Goal: Transaction & Acquisition: Purchase product/service

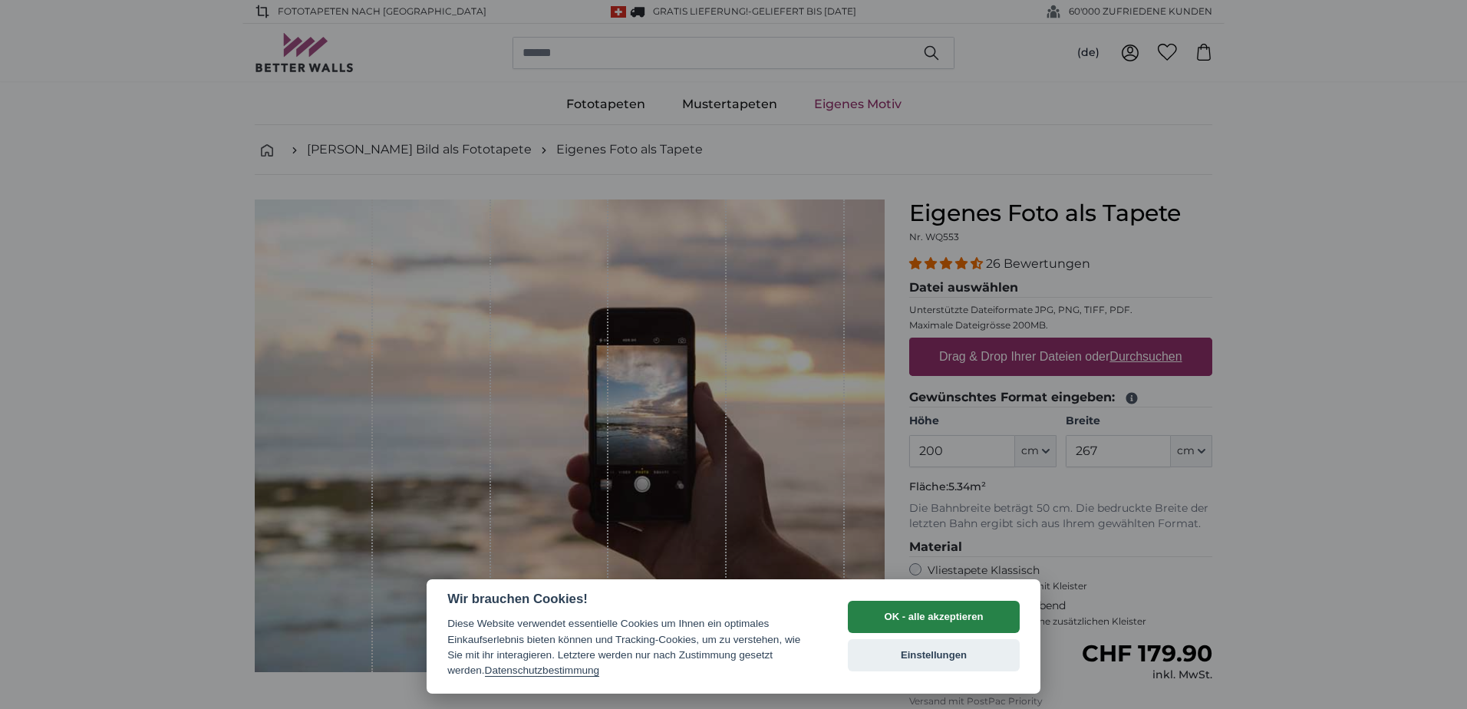
click at [923, 612] on button "OK - alle akzeptieren" at bounding box center [934, 617] width 172 height 32
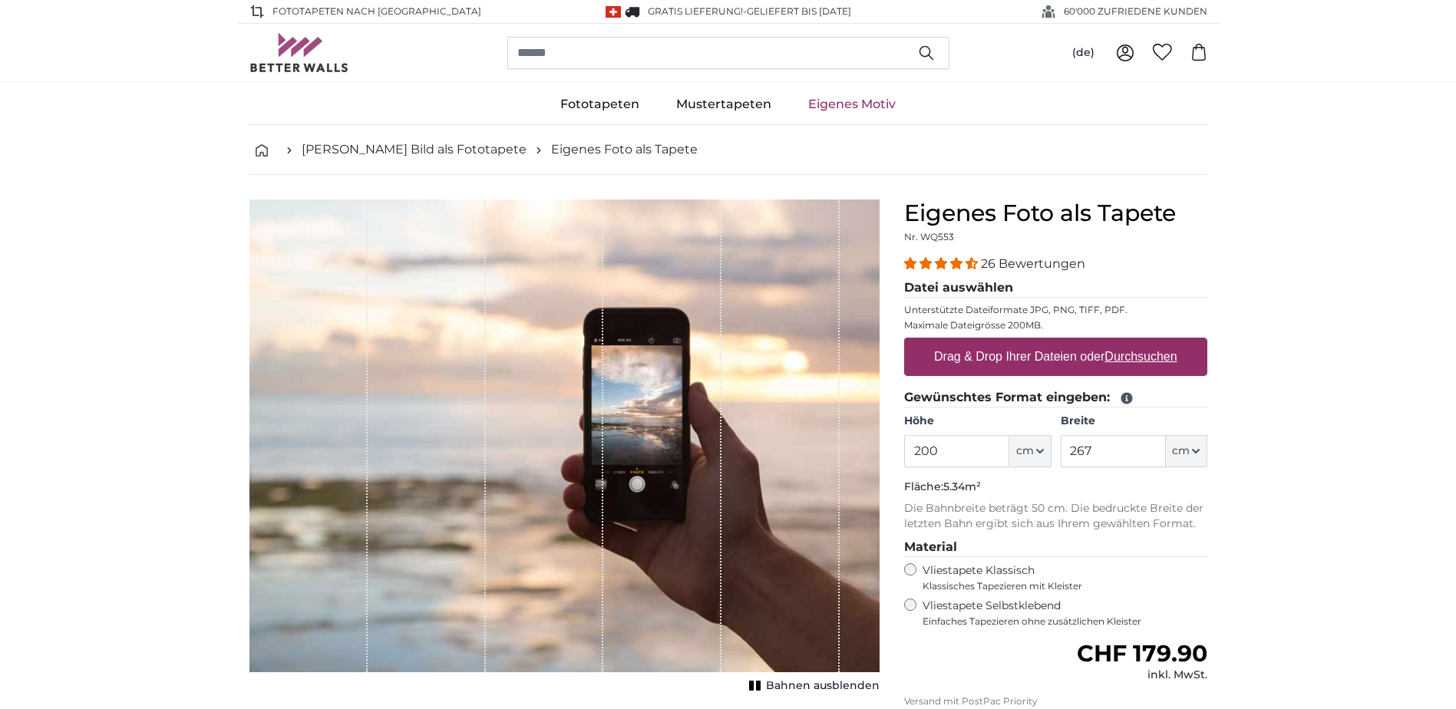
click at [1110, 351] on u "Durchsuchen" at bounding box center [1140, 356] width 72 height 13
click at [1110, 342] on input "Drag & Drop Ihrer Dateien oder Durchsuchen" at bounding box center [1055, 340] width 303 height 5
type input "**********"
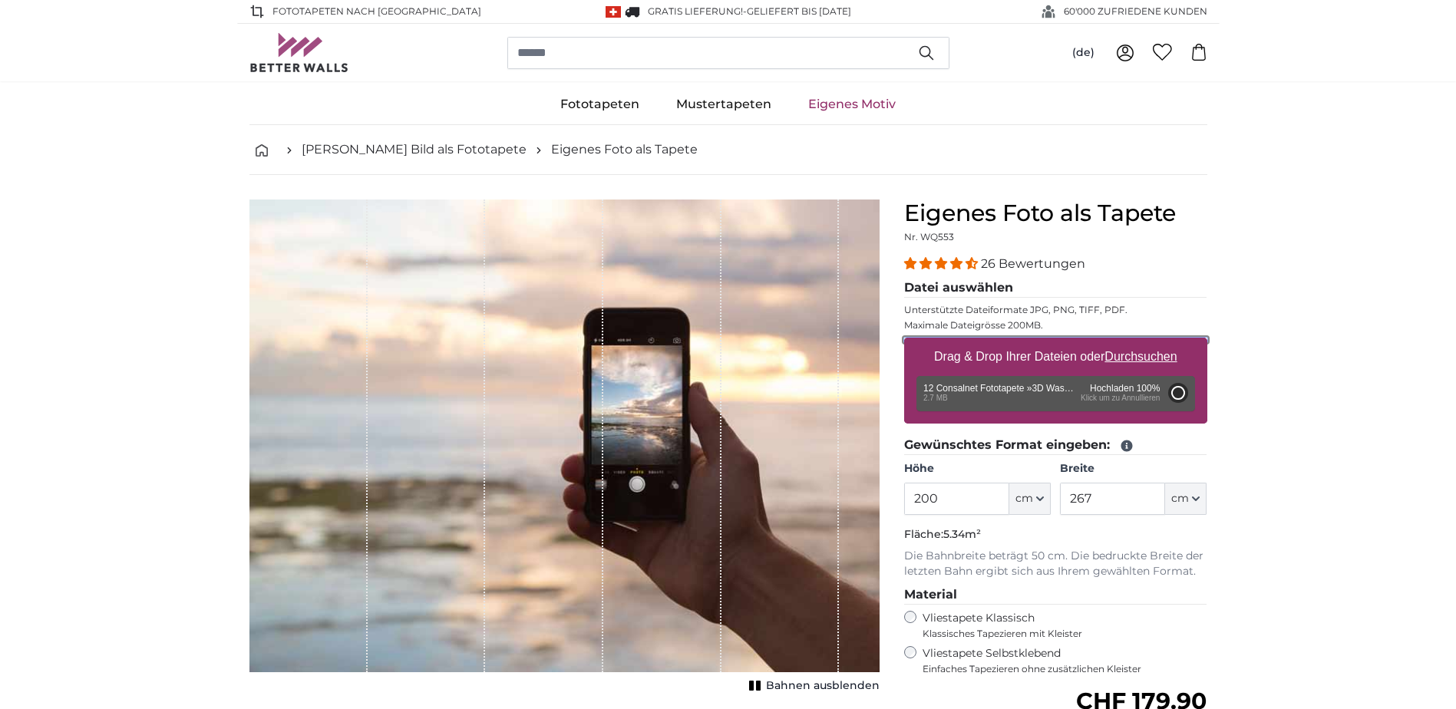
type input "320"
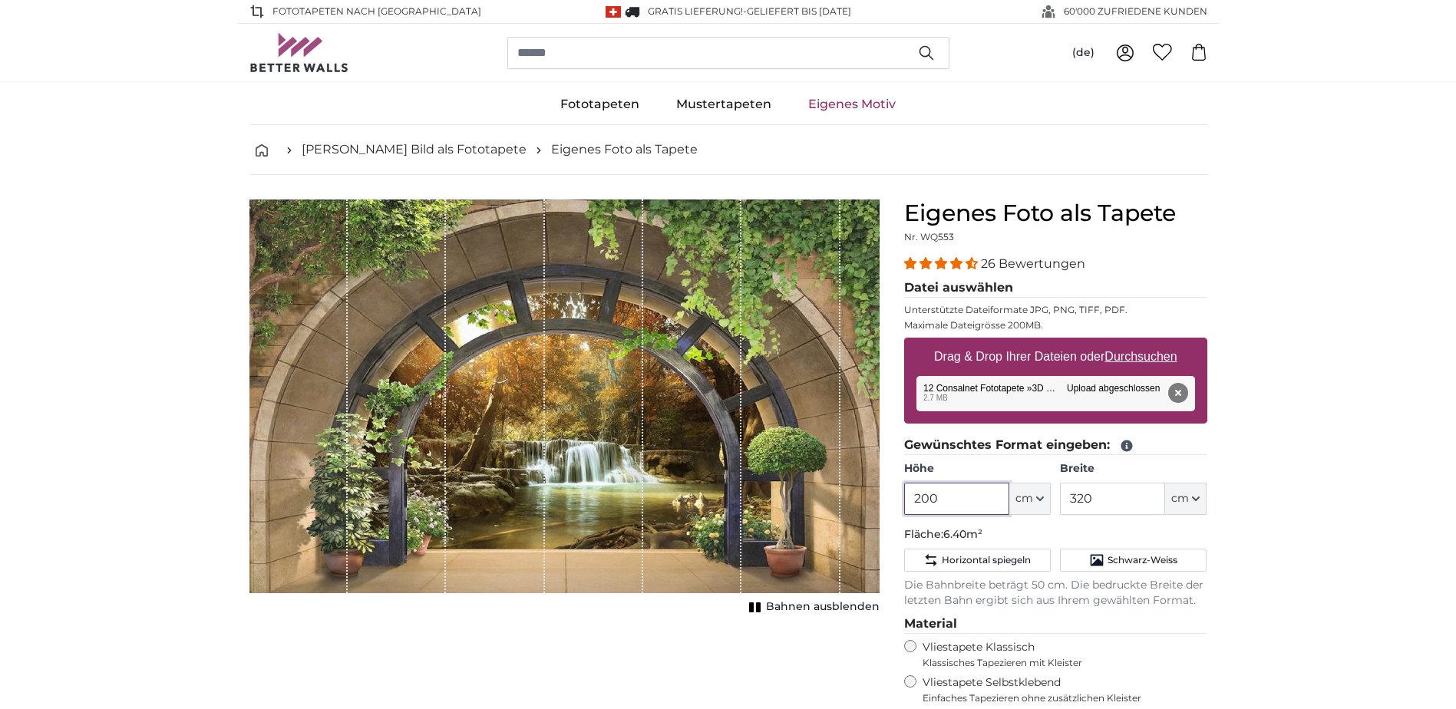
click at [959, 500] on input "200" at bounding box center [956, 499] width 105 height 32
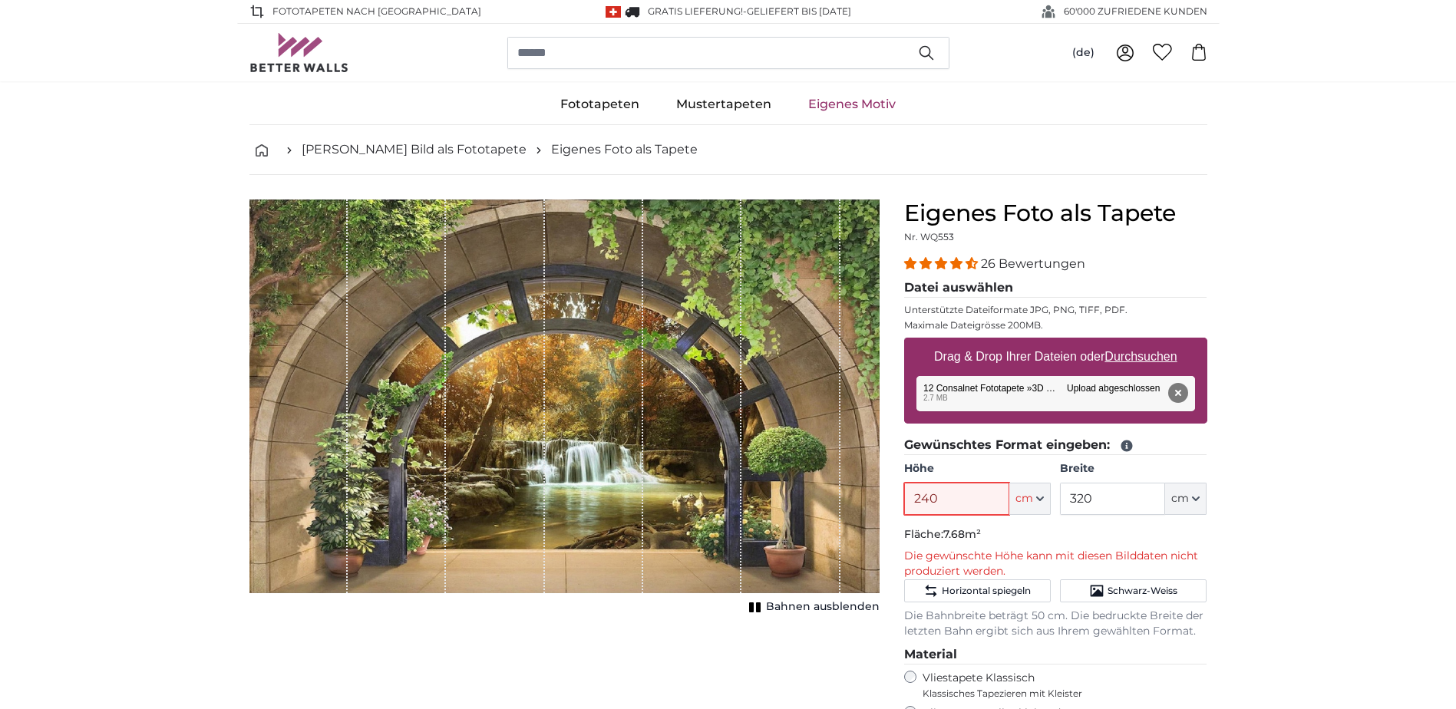
type input "240"
click at [1111, 500] on input "320" at bounding box center [1112, 499] width 105 height 32
type input "350"
click at [953, 495] on input "240" at bounding box center [956, 499] width 105 height 32
type input "238"
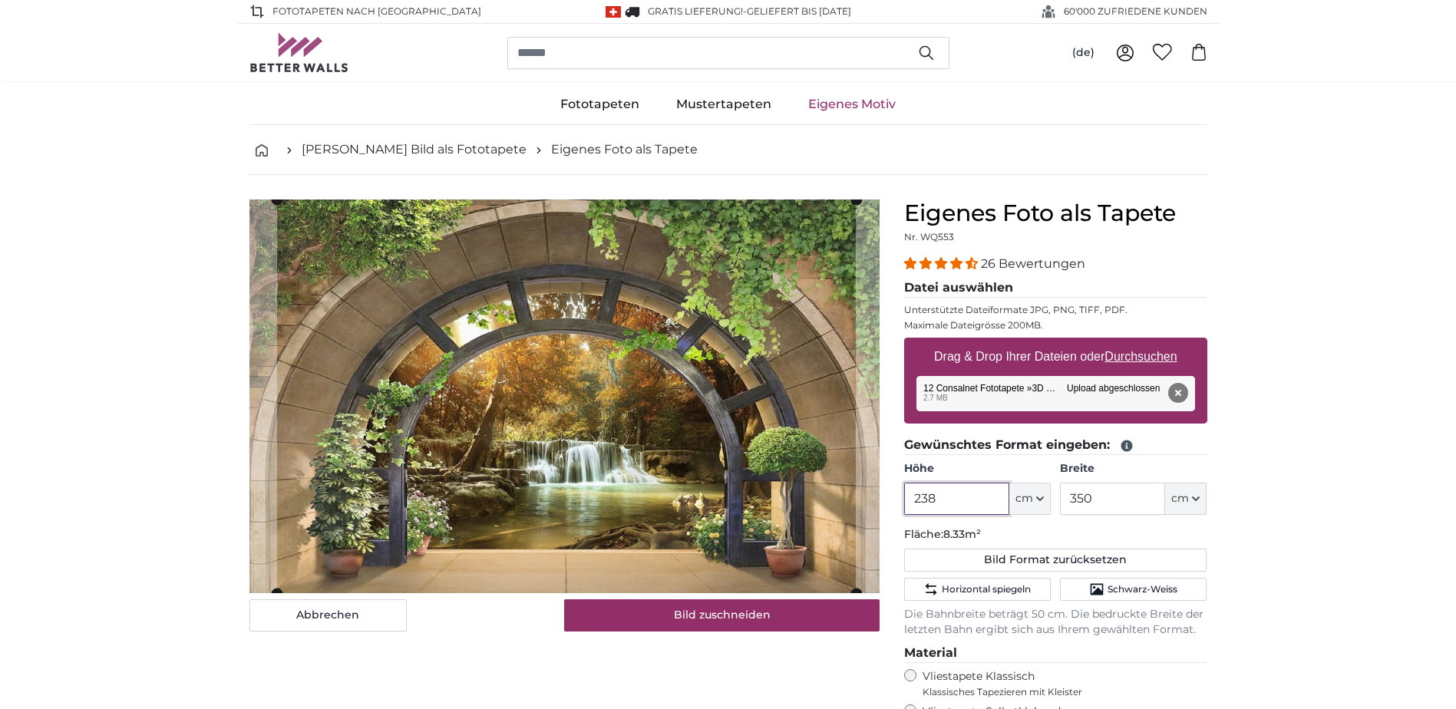
click at [714, 433] on cropper-handle at bounding box center [566, 397] width 579 height 394
type input "238"
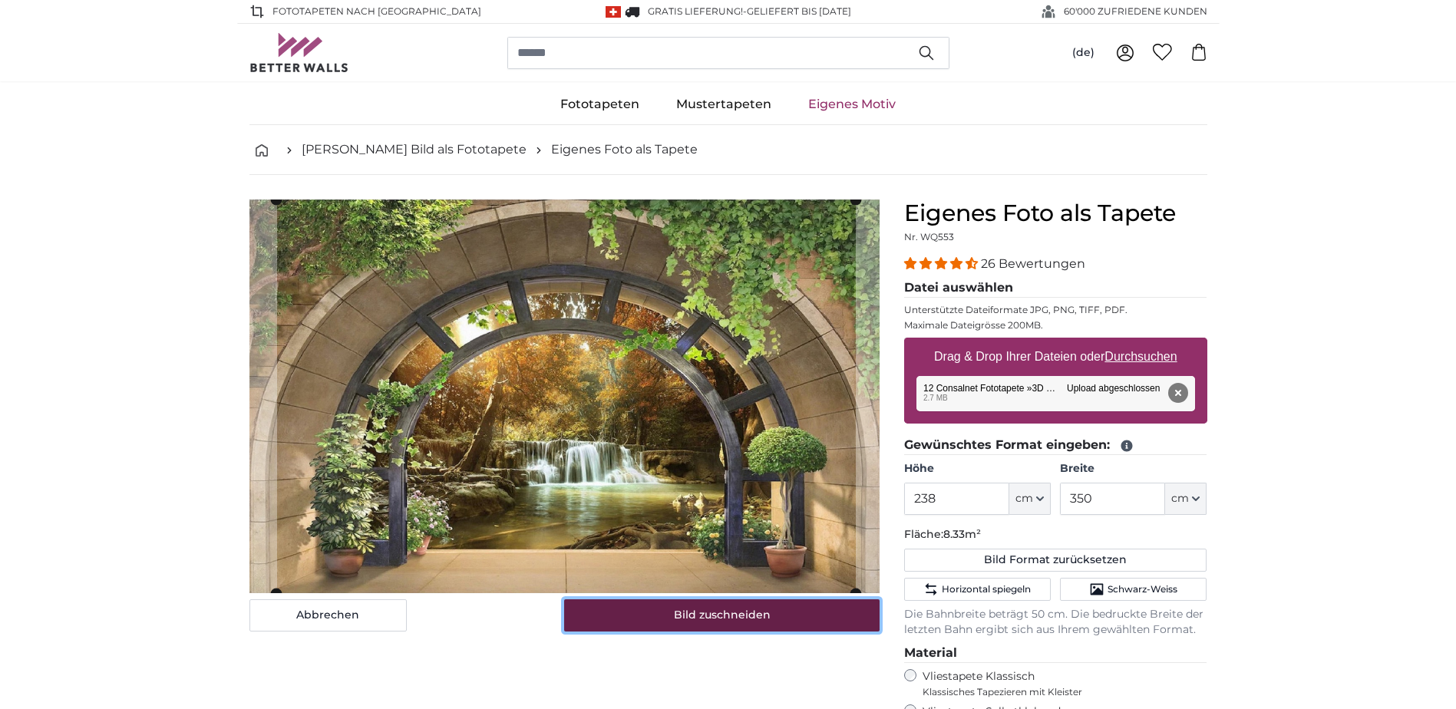
click at [754, 621] on button "Bild zuschneiden" at bounding box center [721, 615] width 315 height 32
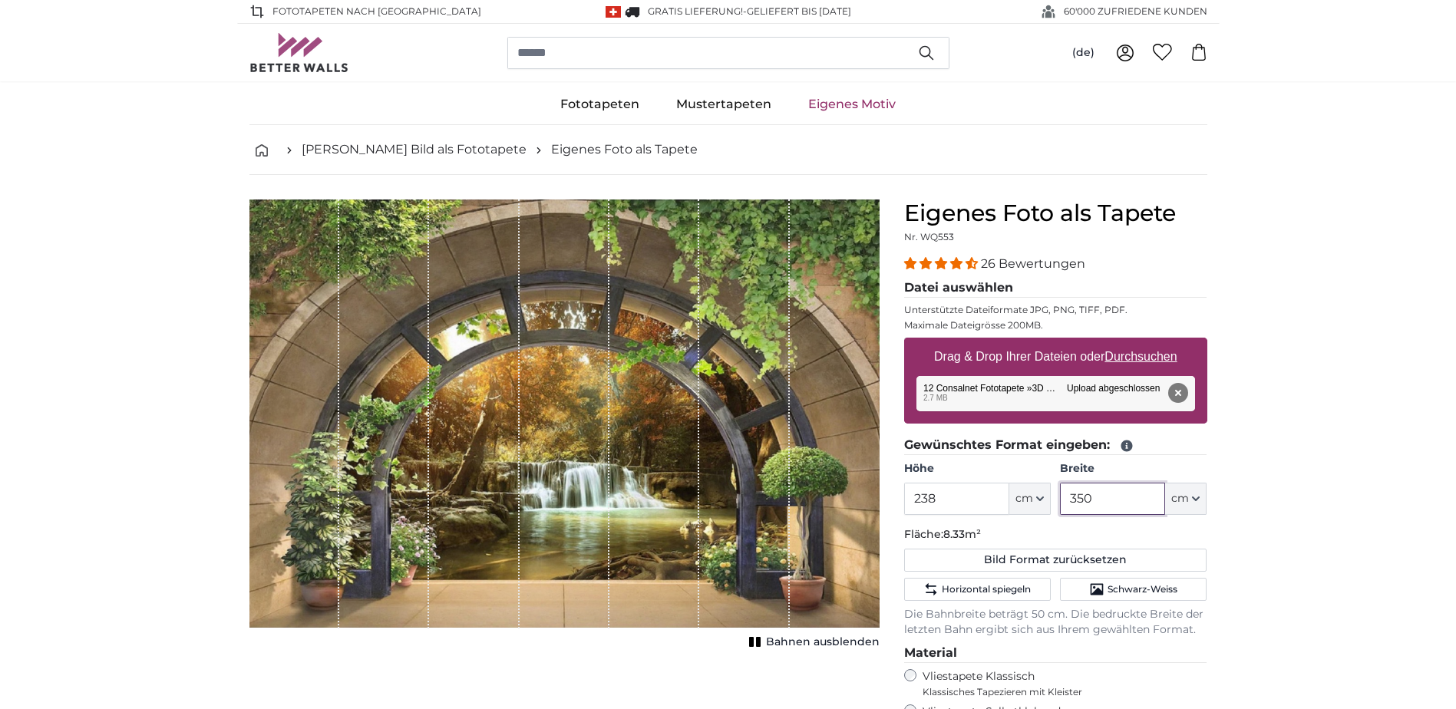
click at [1091, 494] on input "350" at bounding box center [1112, 499] width 105 height 32
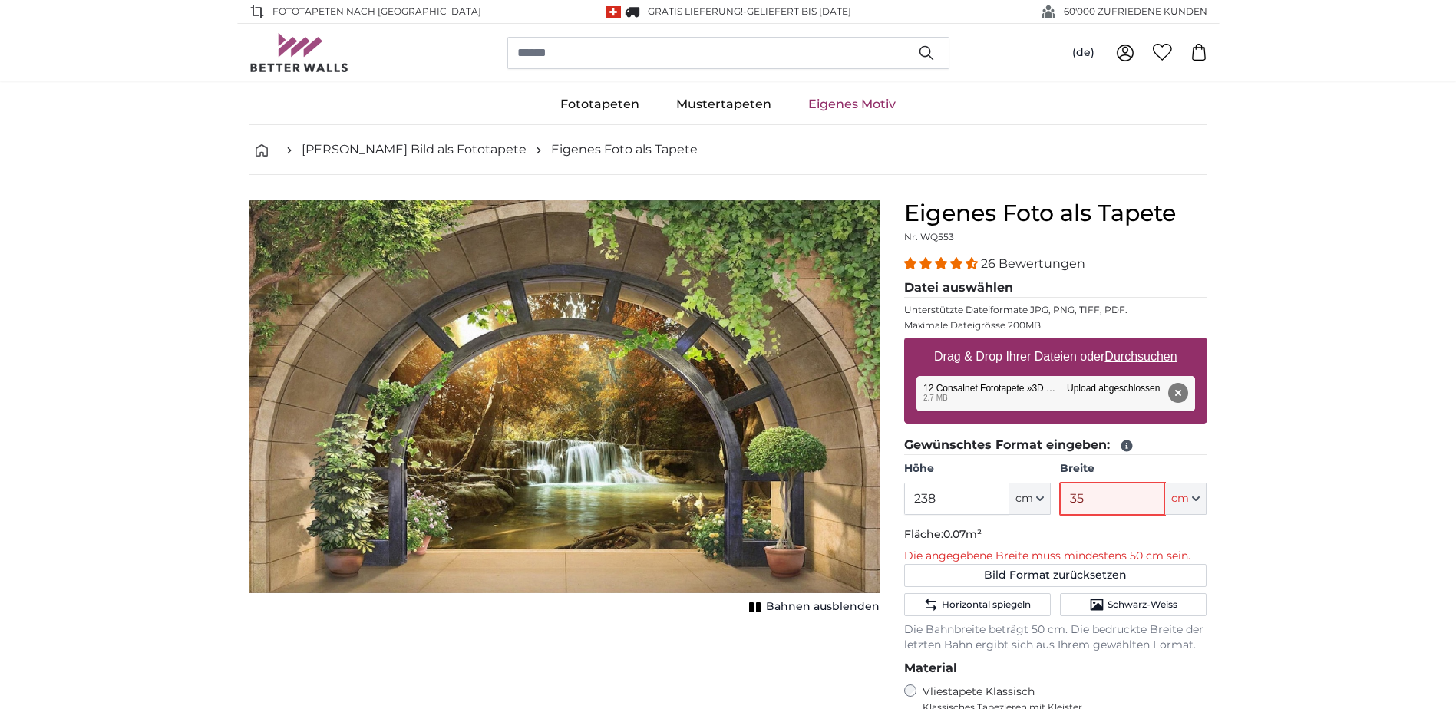
type input "350"
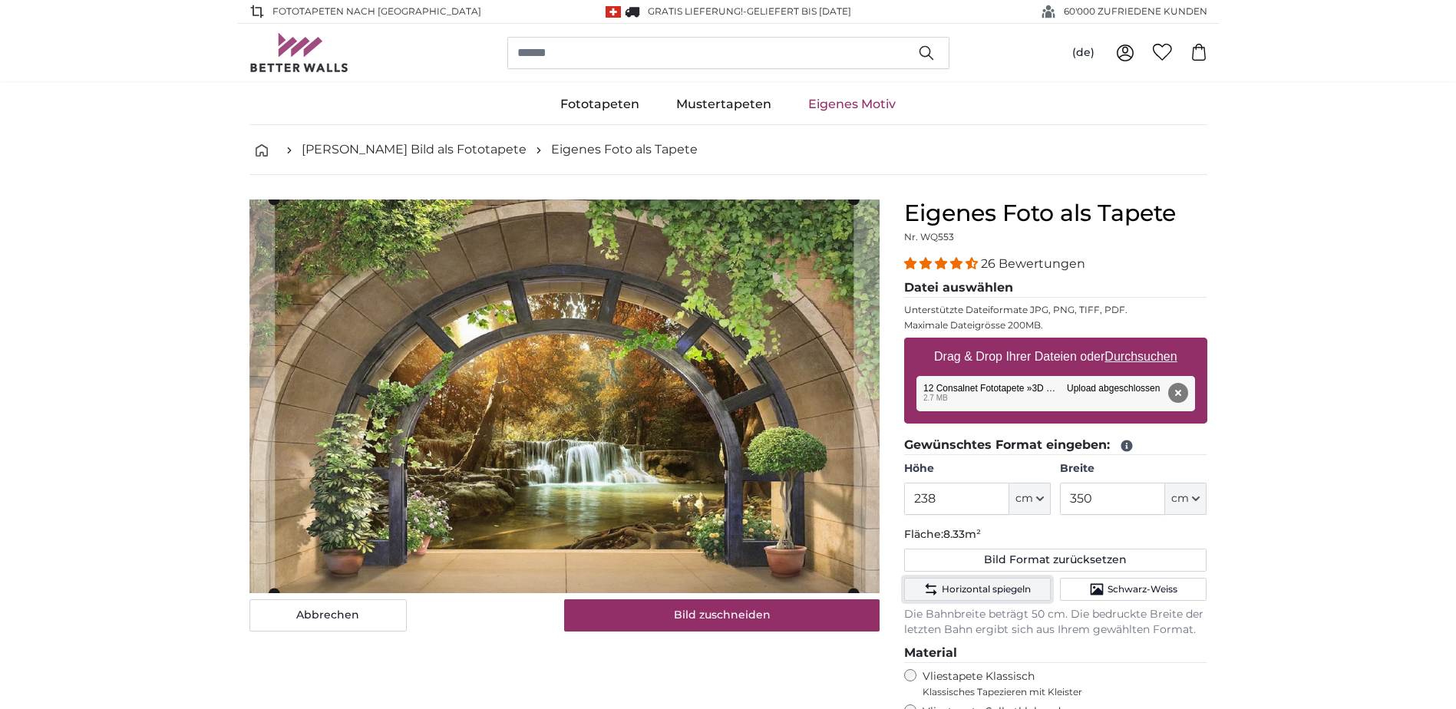
click at [1019, 593] on span "Horizontal spiegeln" at bounding box center [986, 589] width 89 height 12
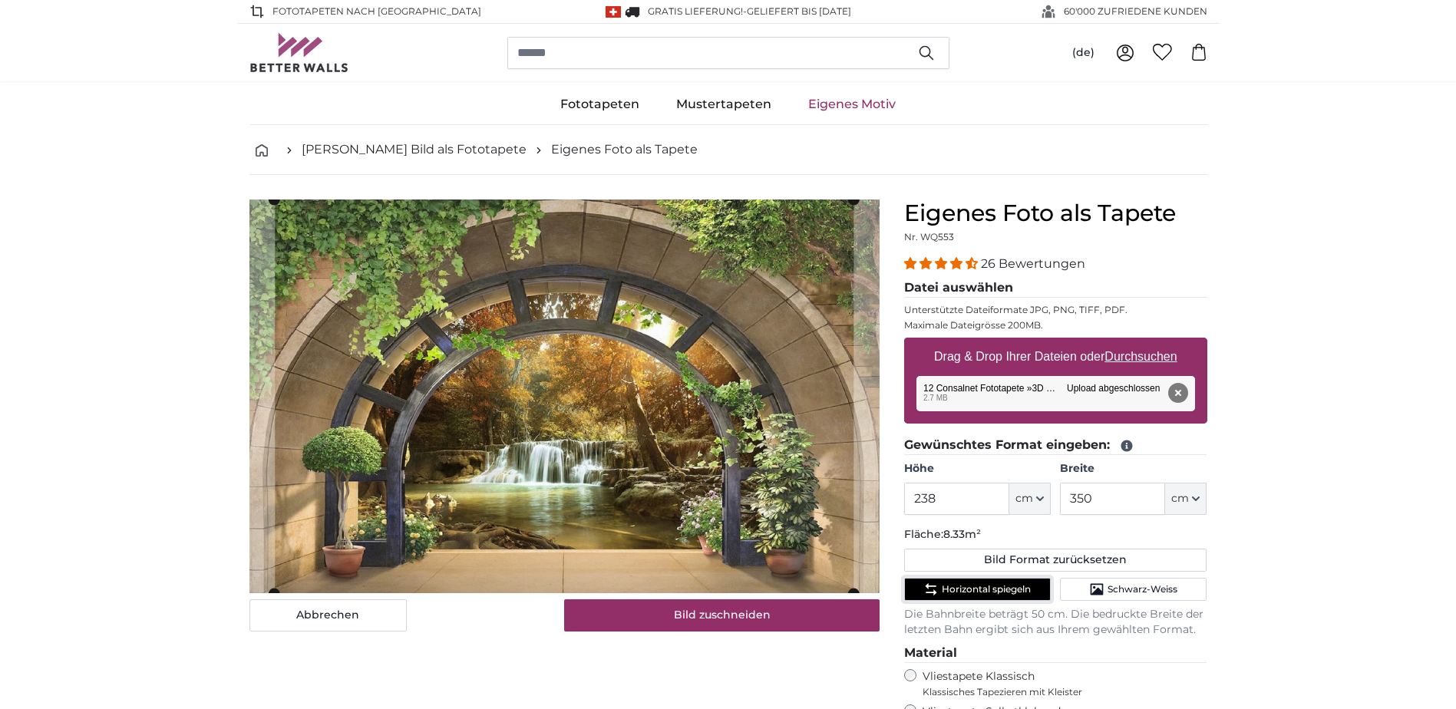
click at [1019, 593] on span "Horizontal spiegeln" at bounding box center [986, 589] width 89 height 12
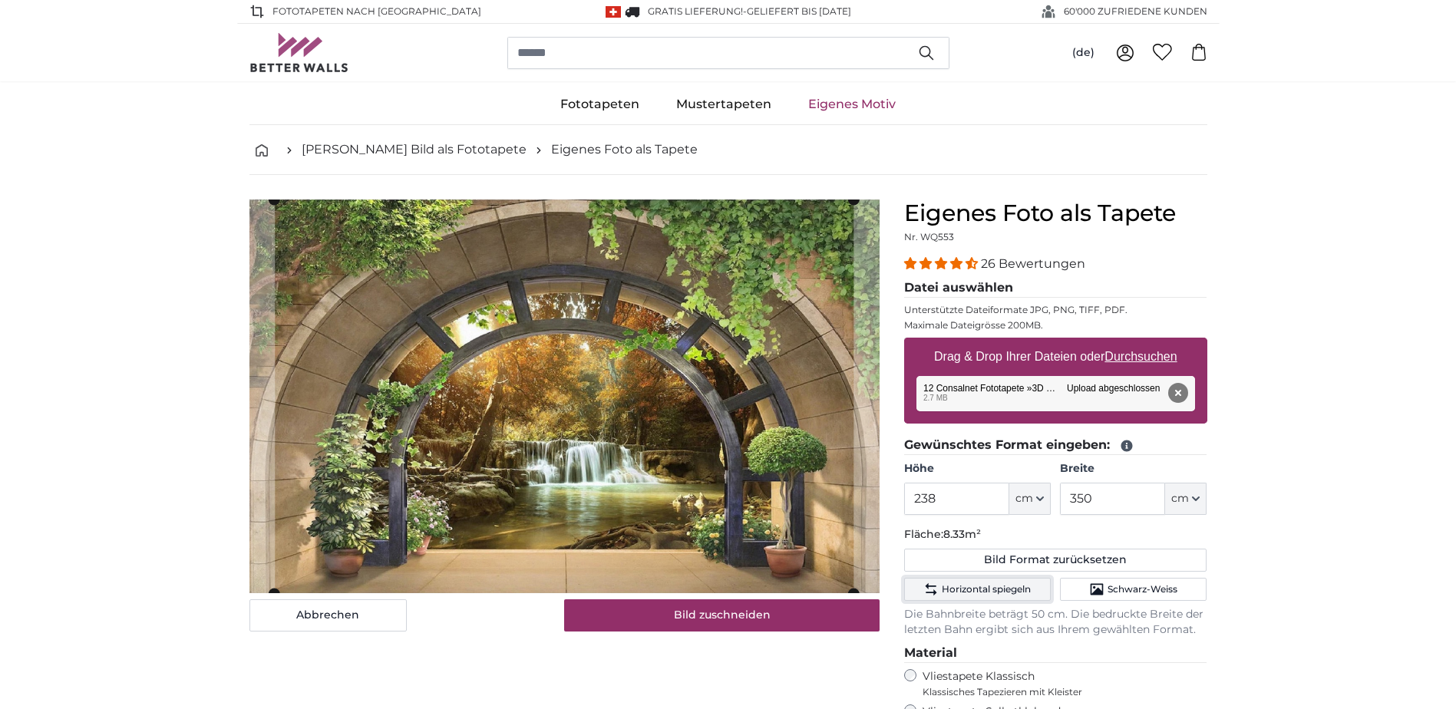
click at [1019, 593] on span "Horizontal spiegeln" at bounding box center [986, 589] width 89 height 12
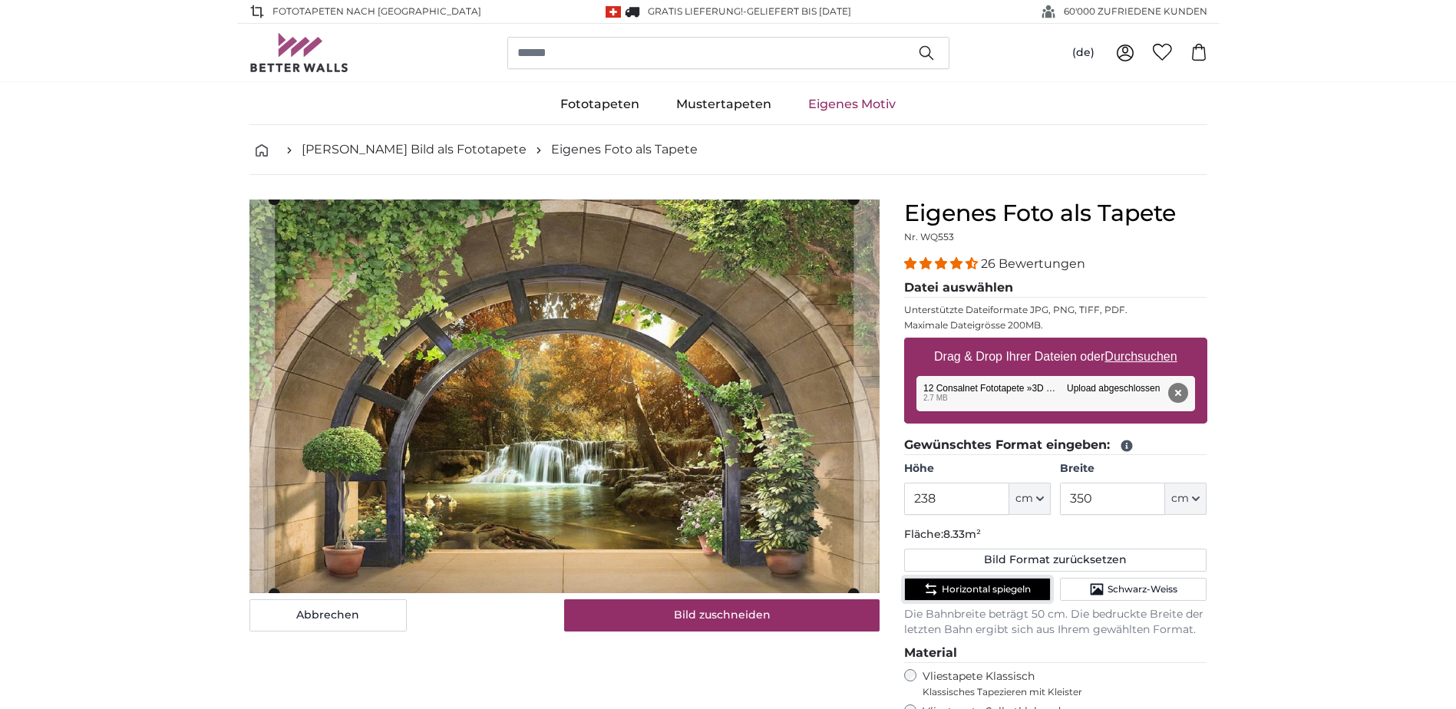
click at [1019, 593] on span "Horizontal spiegeln" at bounding box center [986, 589] width 89 height 12
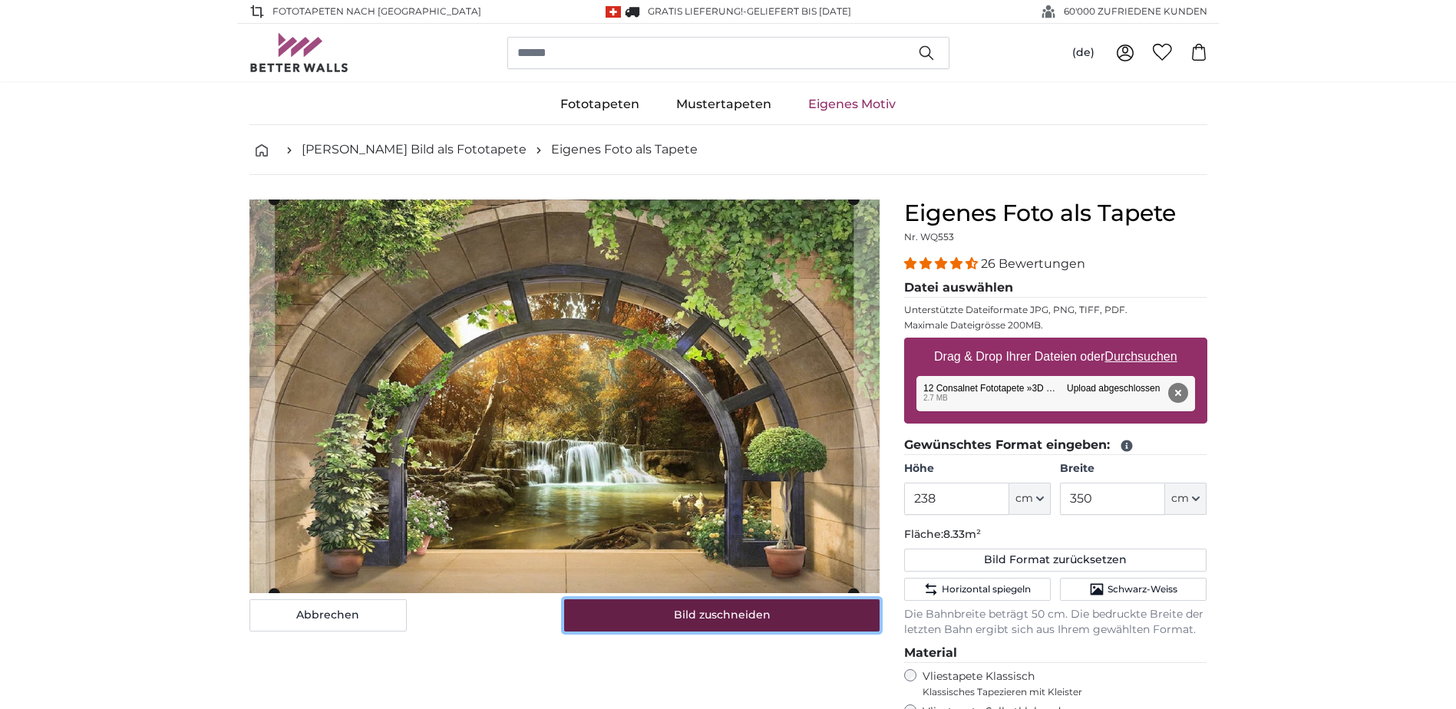
click at [765, 616] on button "Bild zuschneiden" at bounding box center [721, 615] width 315 height 32
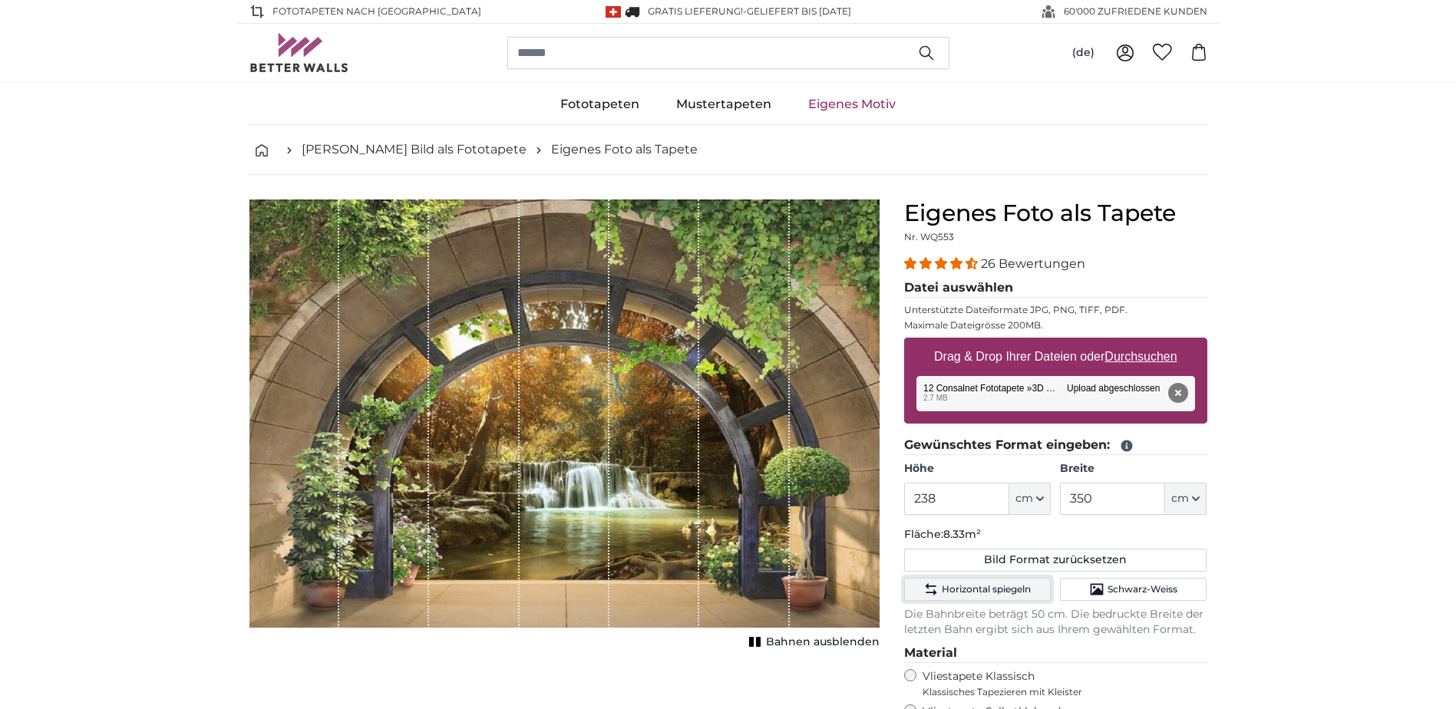
click at [1008, 583] on span "Horizontal spiegeln" at bounding box center [986, 589] width 89 height 12
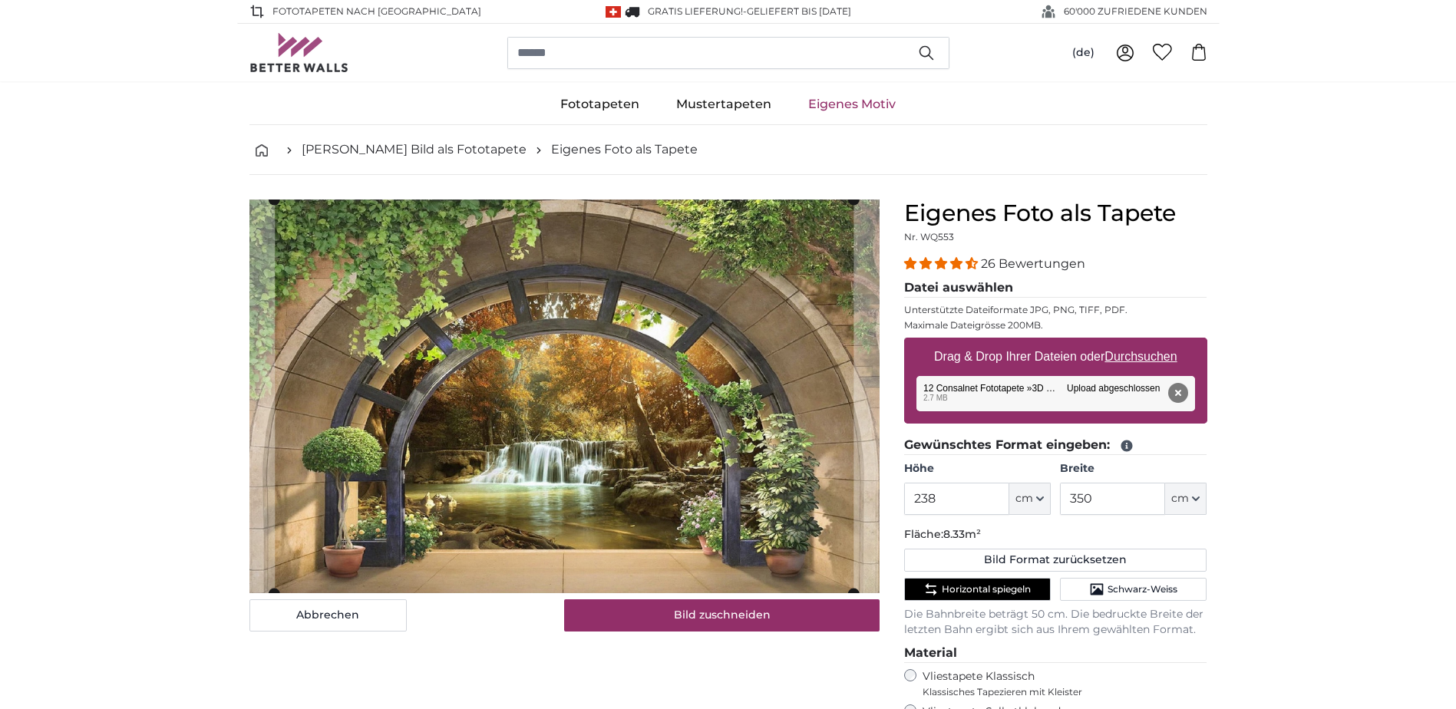
click at [806, 633] on div "Abbrechen Bild zuschneiden Bahnen ausblenden" at bounding box center [564, 598] width 655 height 797
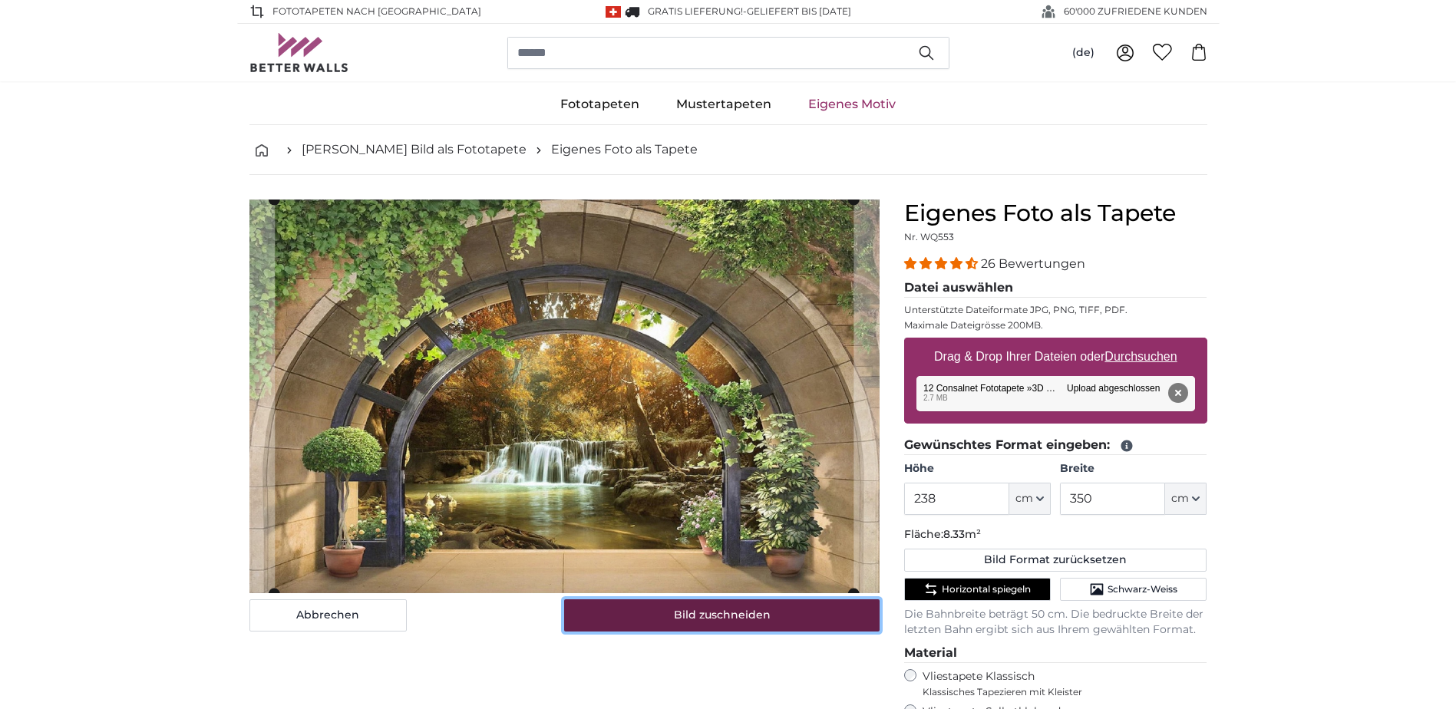
click at [796, 627] on button "Bild zuschneiden" at bounding box center [721, 615] width 315 height 32
